Goal: Transaction & Acquisition: Purchase product/service

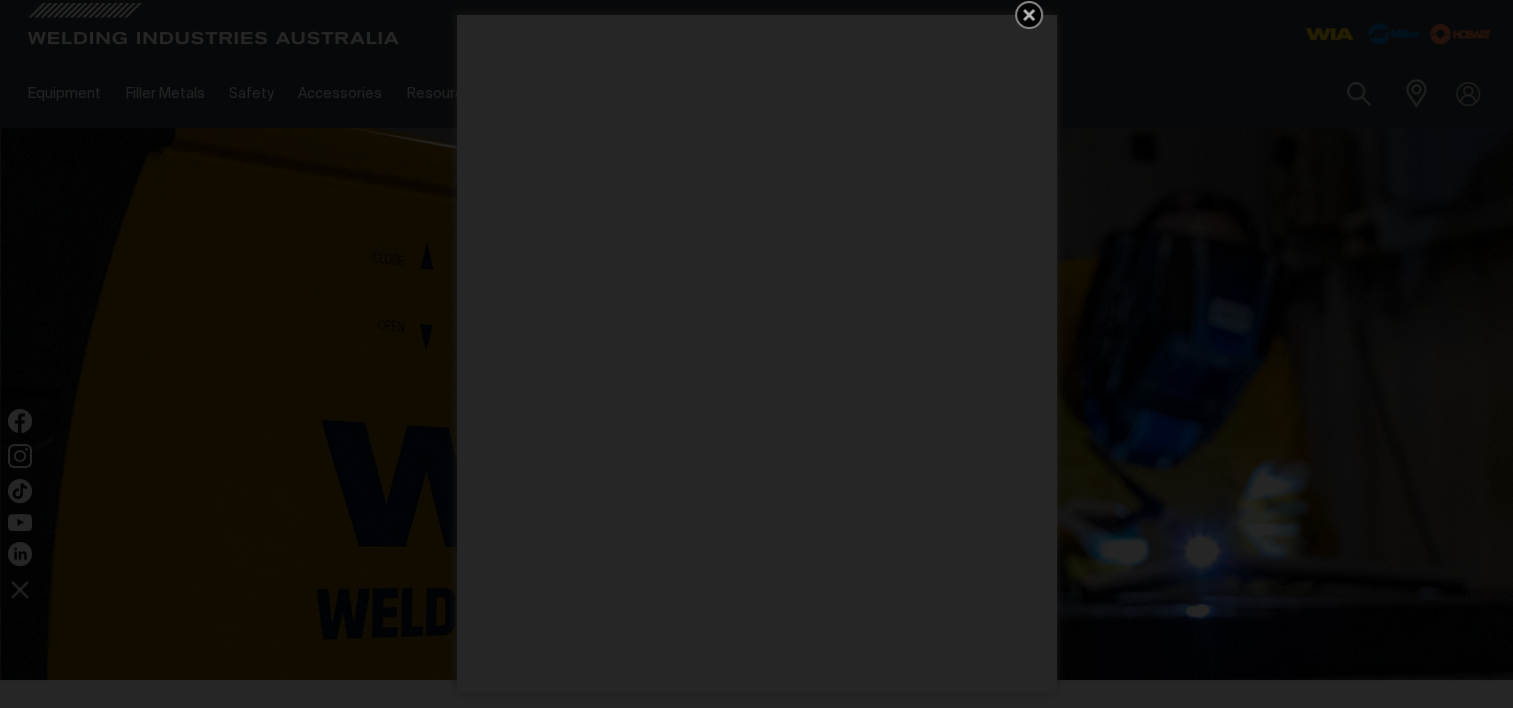
click at [1034, 17] on icon "Get 5 WIA Welding Guides Free!" at bounding box center [1029, 15] width 24 height 24
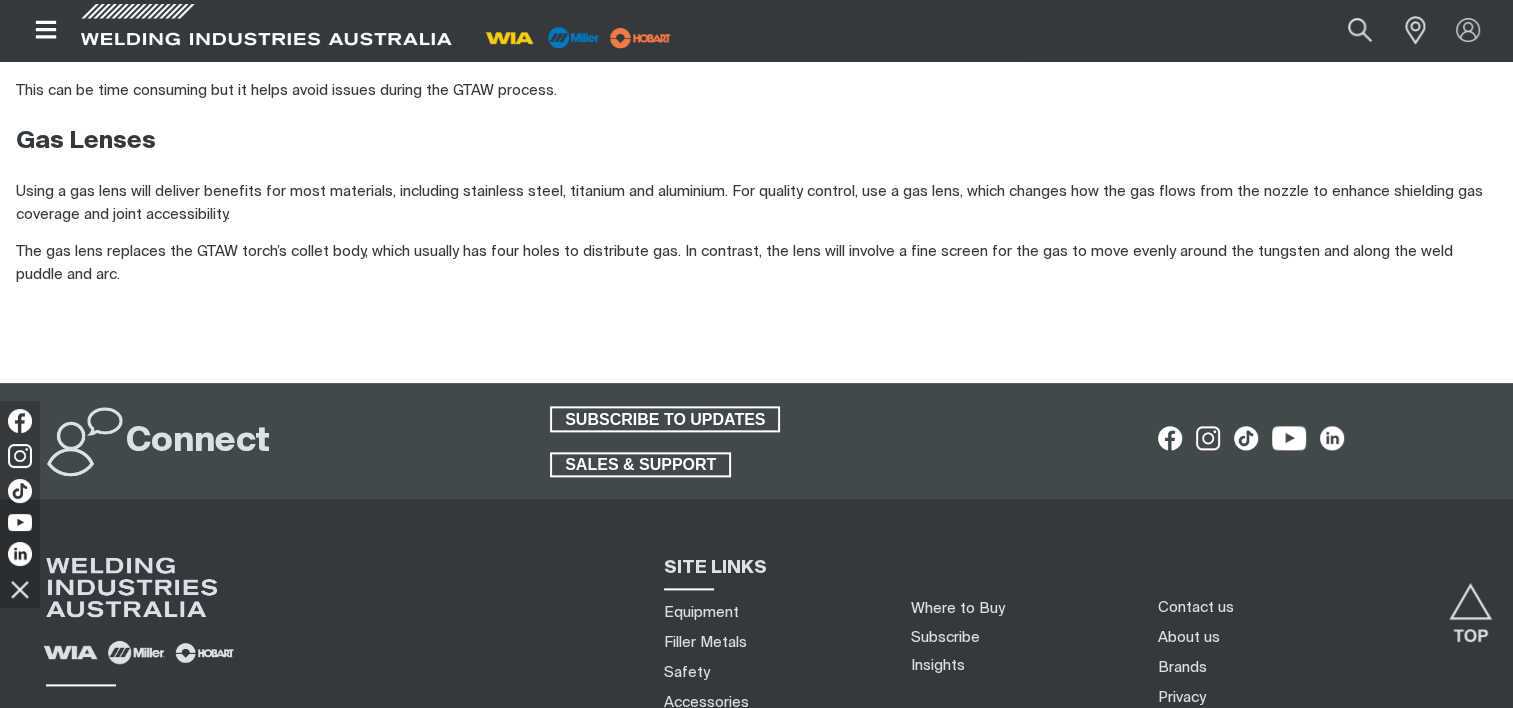
scroll to position [2583, 0]
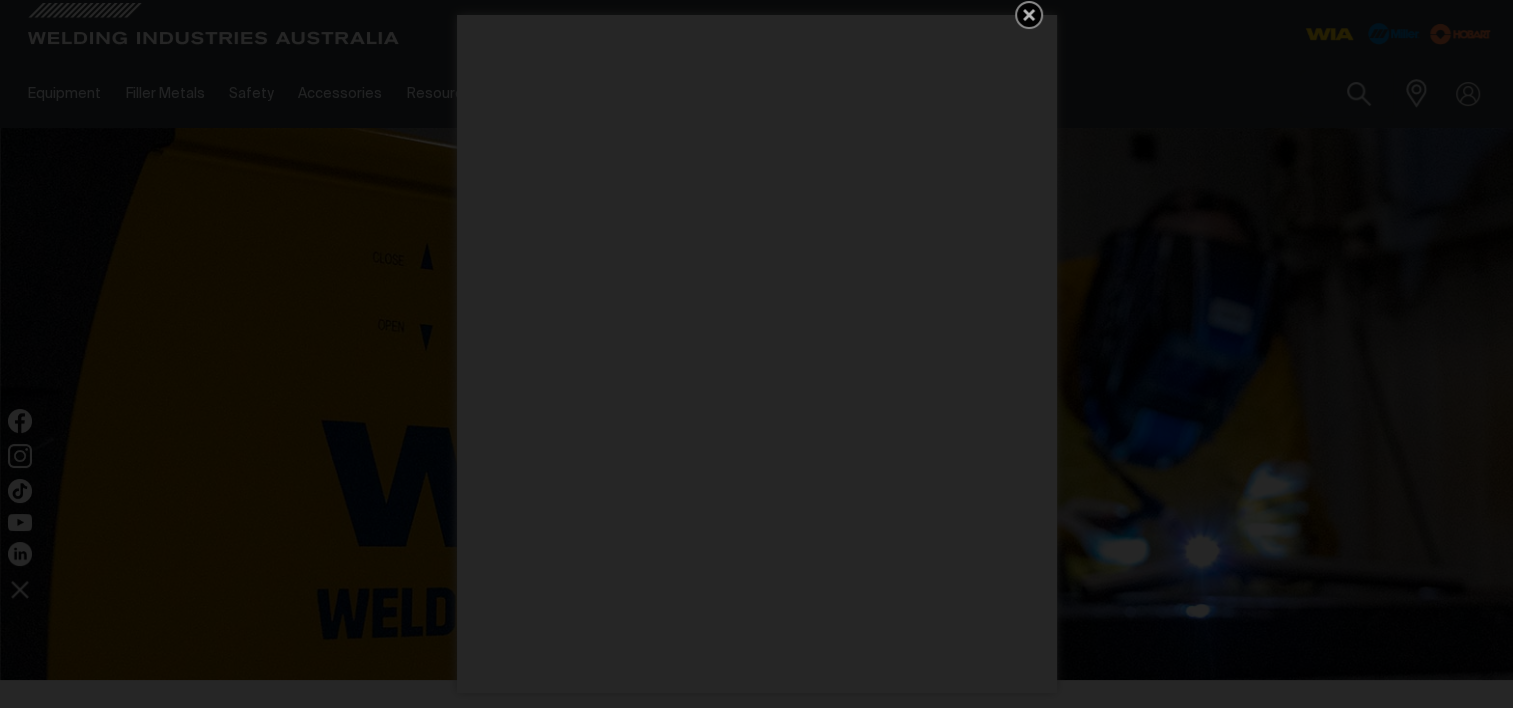
click at [1027, 9] on icon "Get 5 WIA Welding Guides Free!" at bounding box center [1029, 15] width 24 height 24
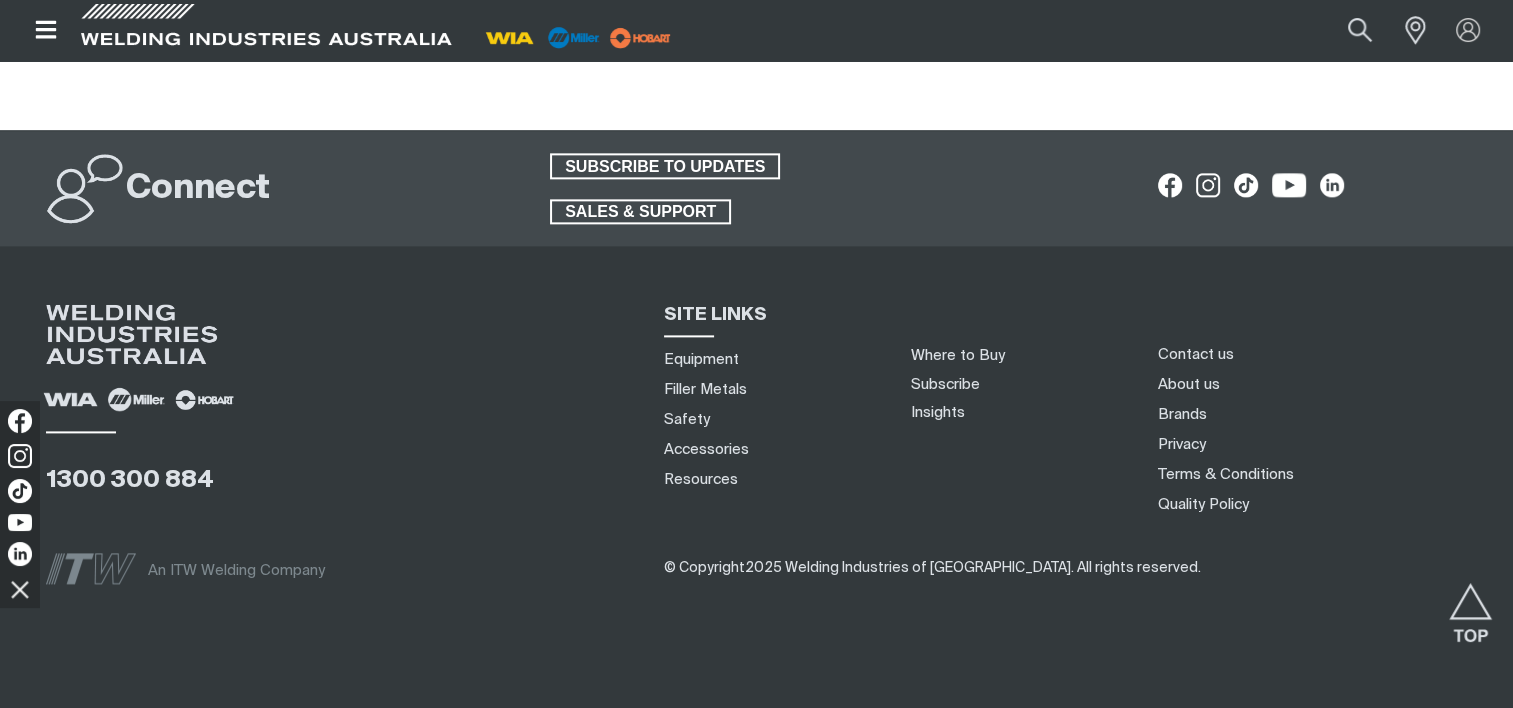
scroll to position [2583, 0]
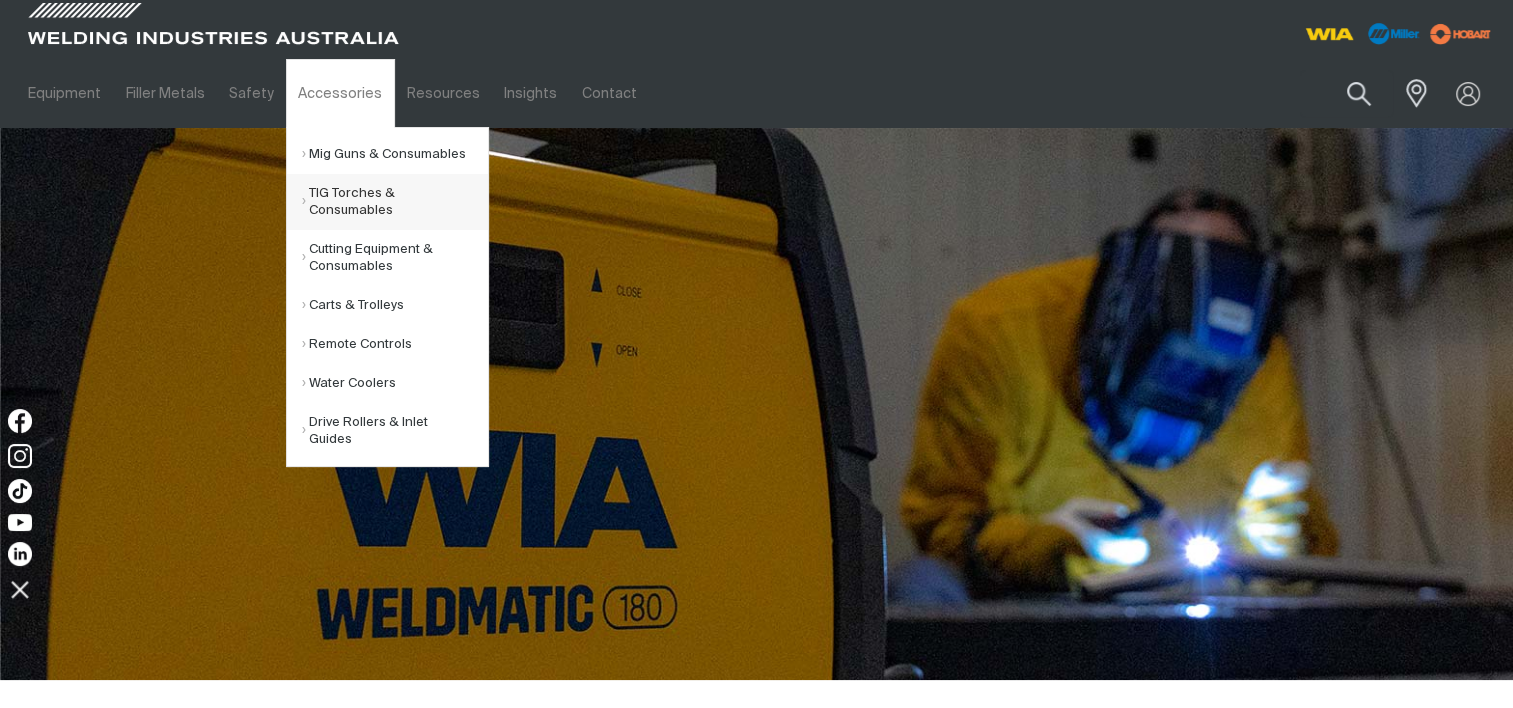
click at [336, 198] on link "TIG Torches & Consumables" at bounding box center [395, 202] width 186 height 56
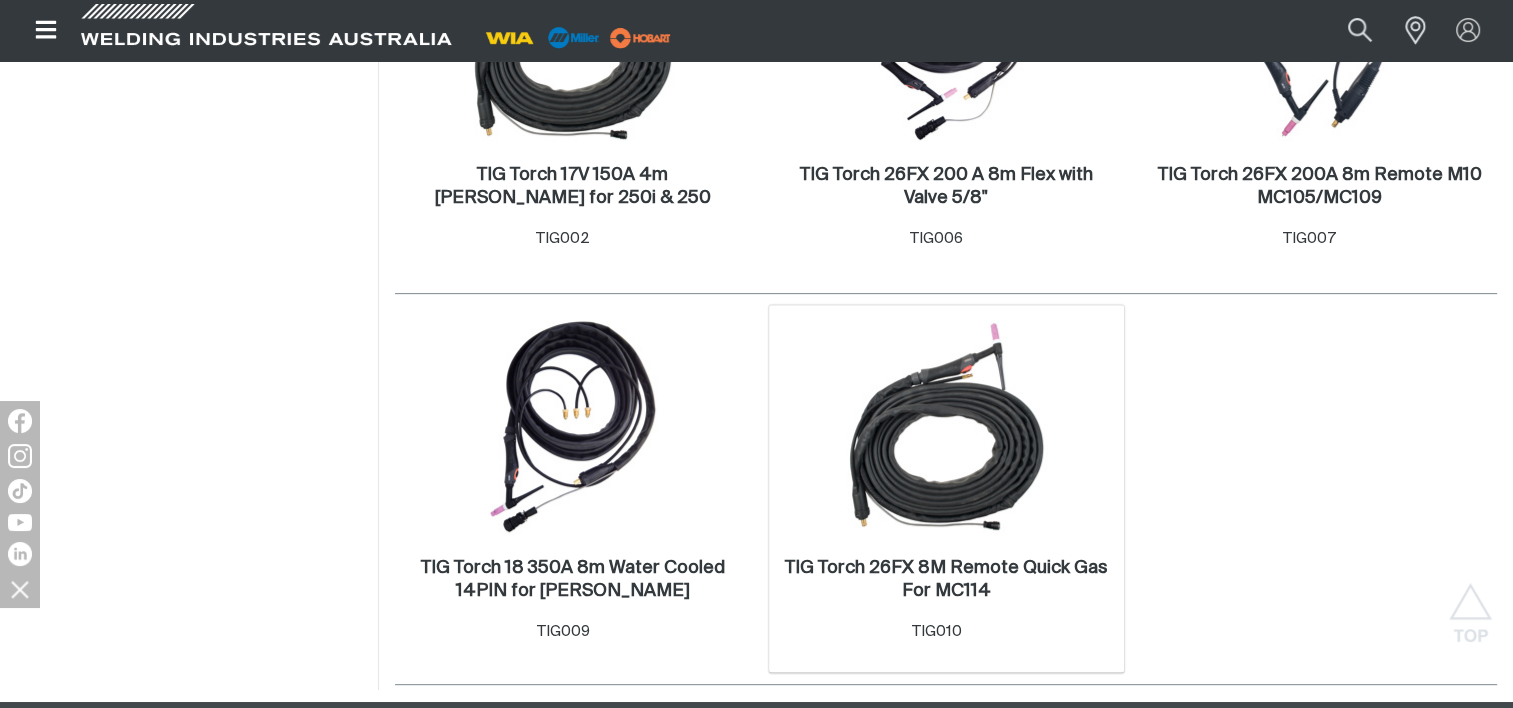
scroll to position [700, 0]
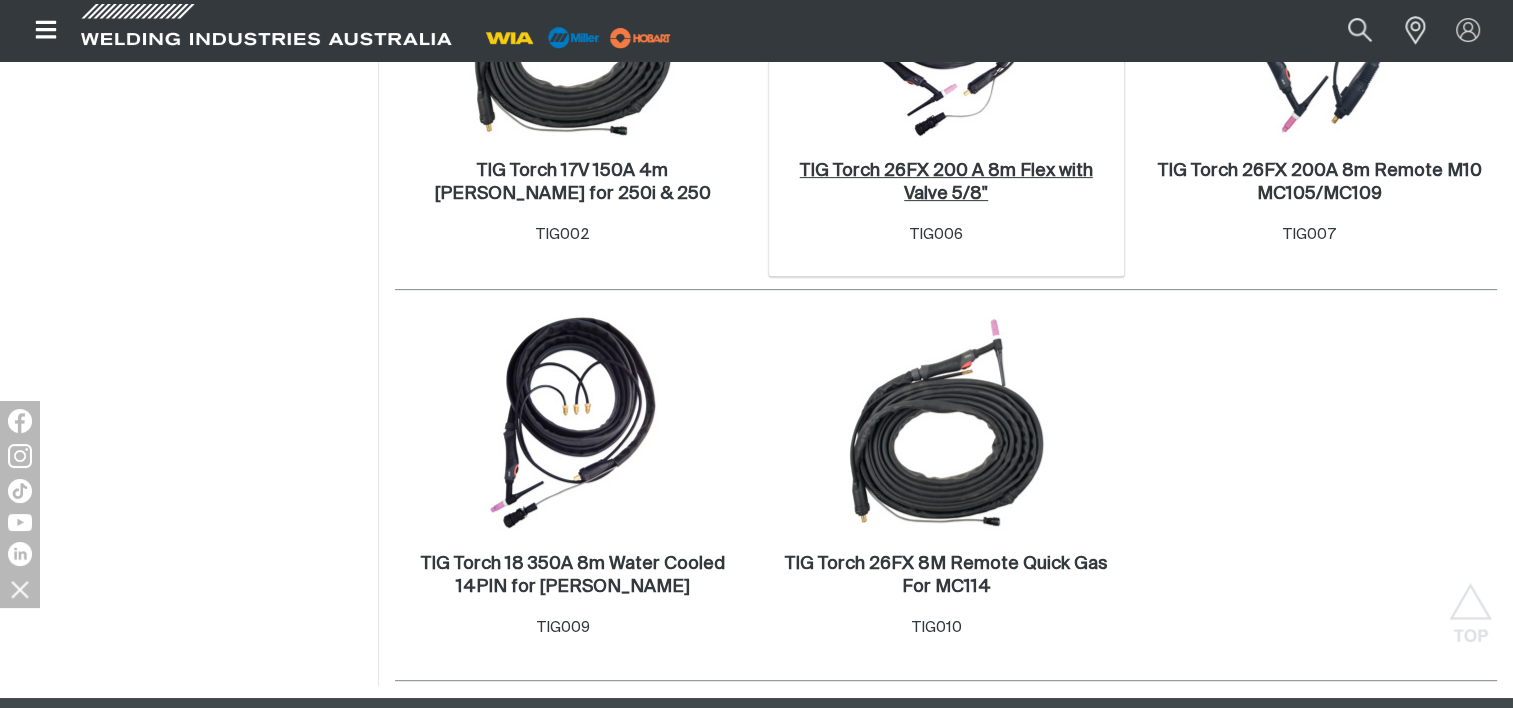
click at [940, 177] on h2 "TIG Torch 26FX 200 A 8m Flex with Valve 5/8" ." at bounding box center [946, 182] width 293 height 41
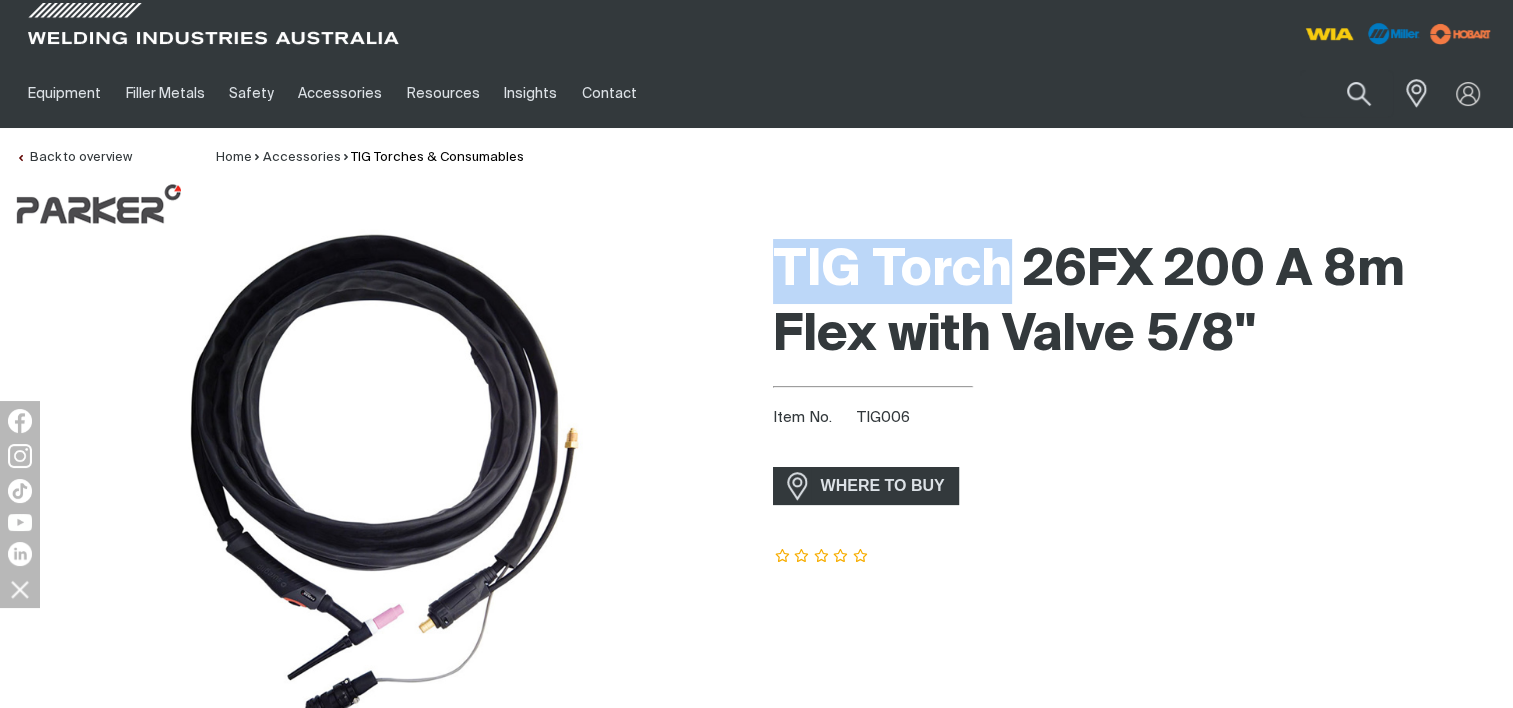
drag, startPoint x: 787, startPoint y: 272, endPoint x: 1010, endPoint y: 264, distance: 223.1
click at [1010, 264] on h1 "TIG Torch 26FX 200 A 8m Flex with Valve 5/8"" at bounding box center [1135, 304] width 725 height 130
copy h1 "TIG Torch"
